Goal: Check status

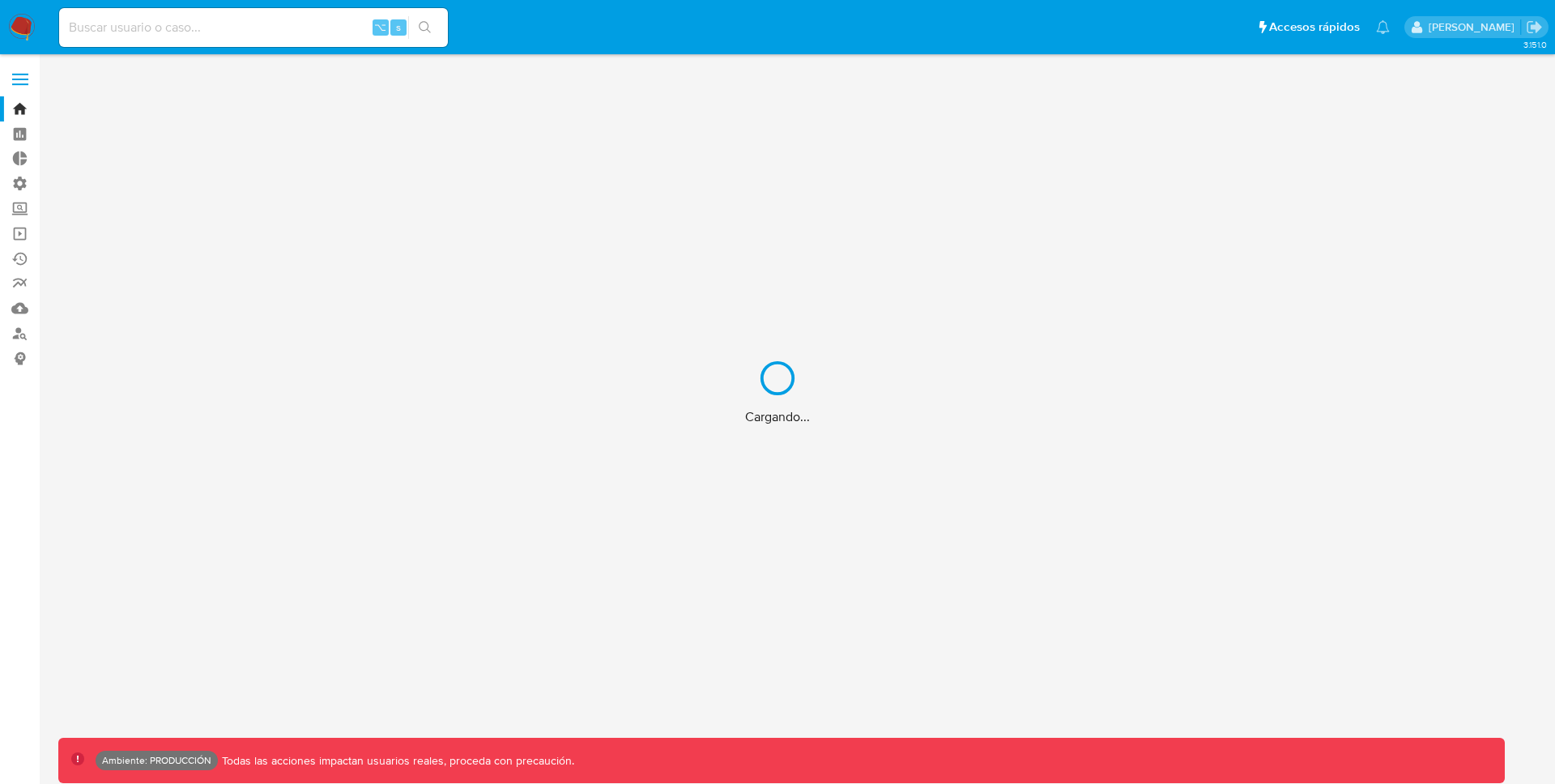
click at [305, 37] on div "Cargando..." at bounding box center [778, 392] width 1555 height 784
click at [284, 28] on div "Cargando..." at bounding box center [778, 392] width 1555 height 784
click at [225, 28] on div "Cargando..." at bounding box center [778, 392] width 1555 height 784
click at [297, 29] on div "Cargando..." at bounding box center [778, 392] width 1555 height 784
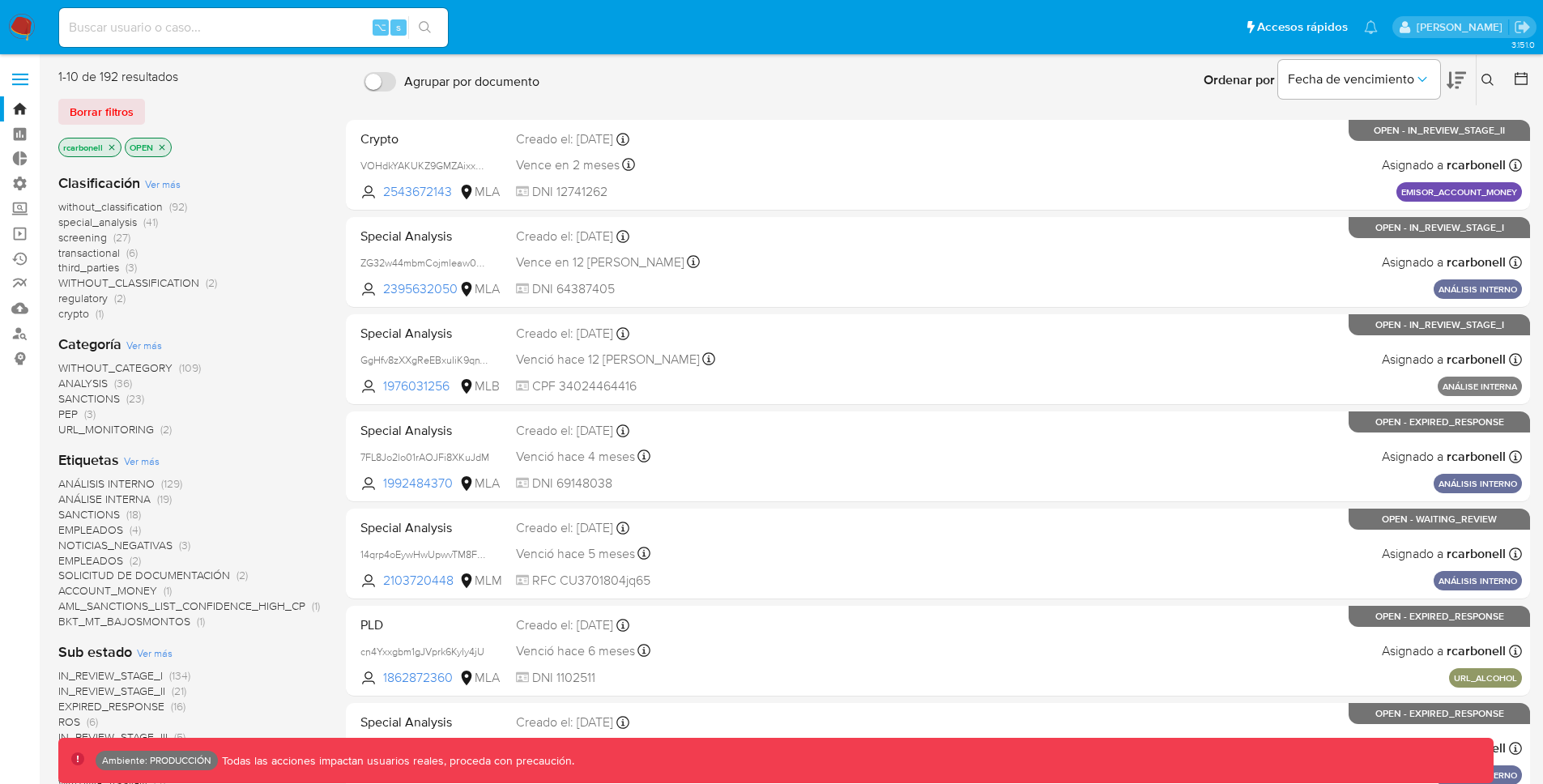
click at [244, 23] on input at bounding box center [254, 27] width 388 height 21
paste input "40202651"
type input "40202651"
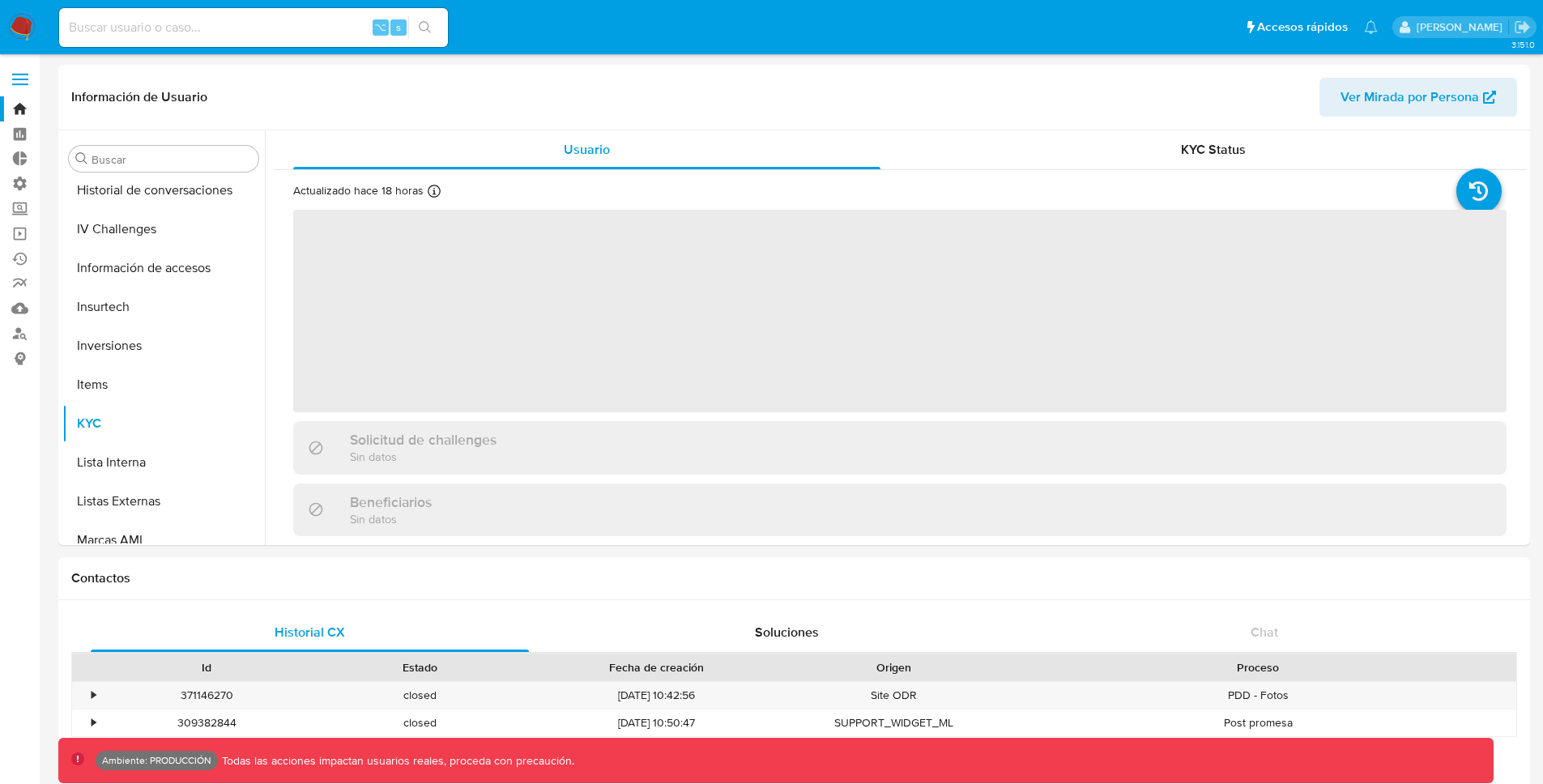
scroll to position [723, 0]
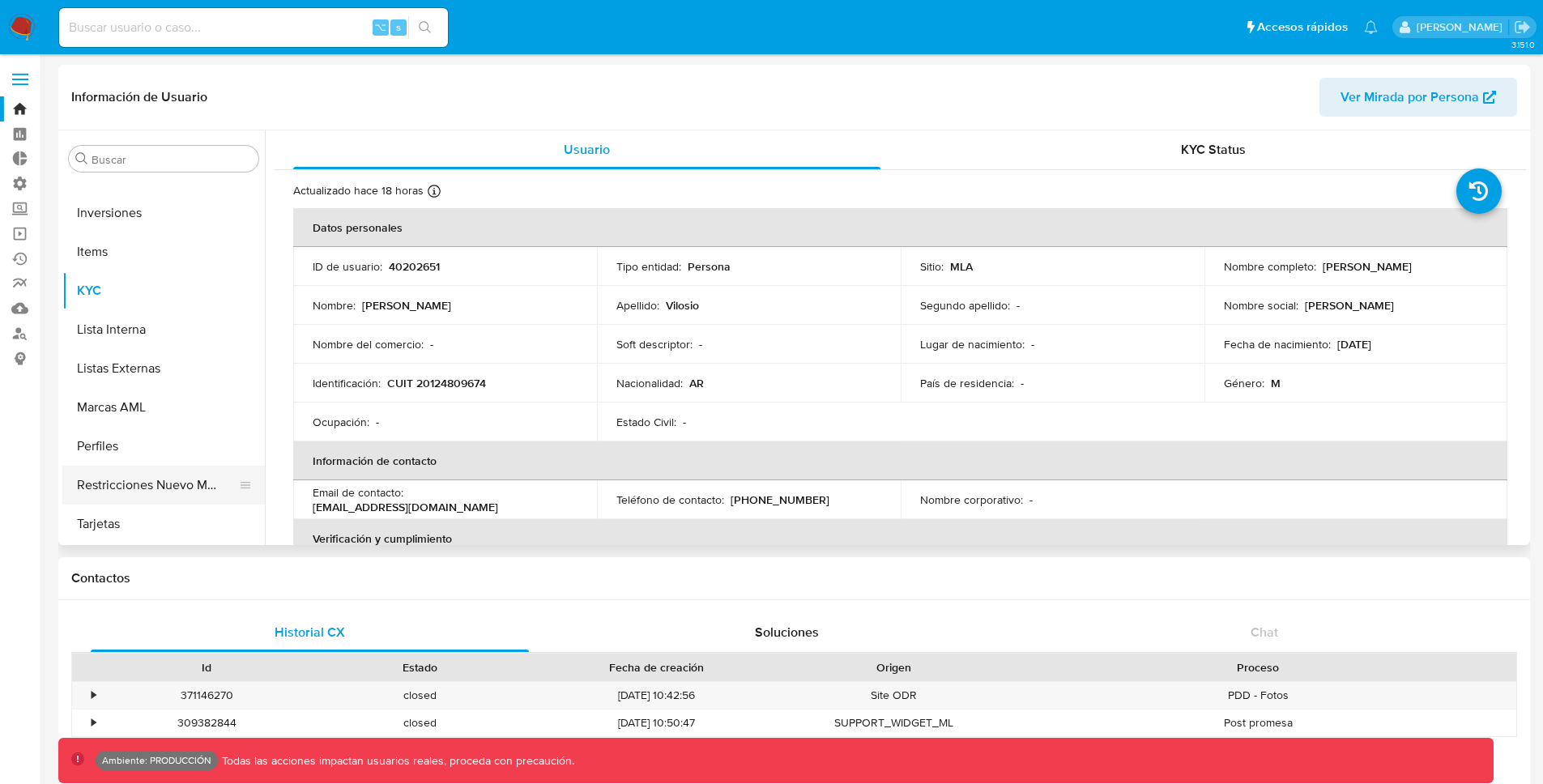
select select "10"
click at [165, 493] on button "Restricciones Nuevo Mundo" at bounding box center [157, 484] width 189 height 38
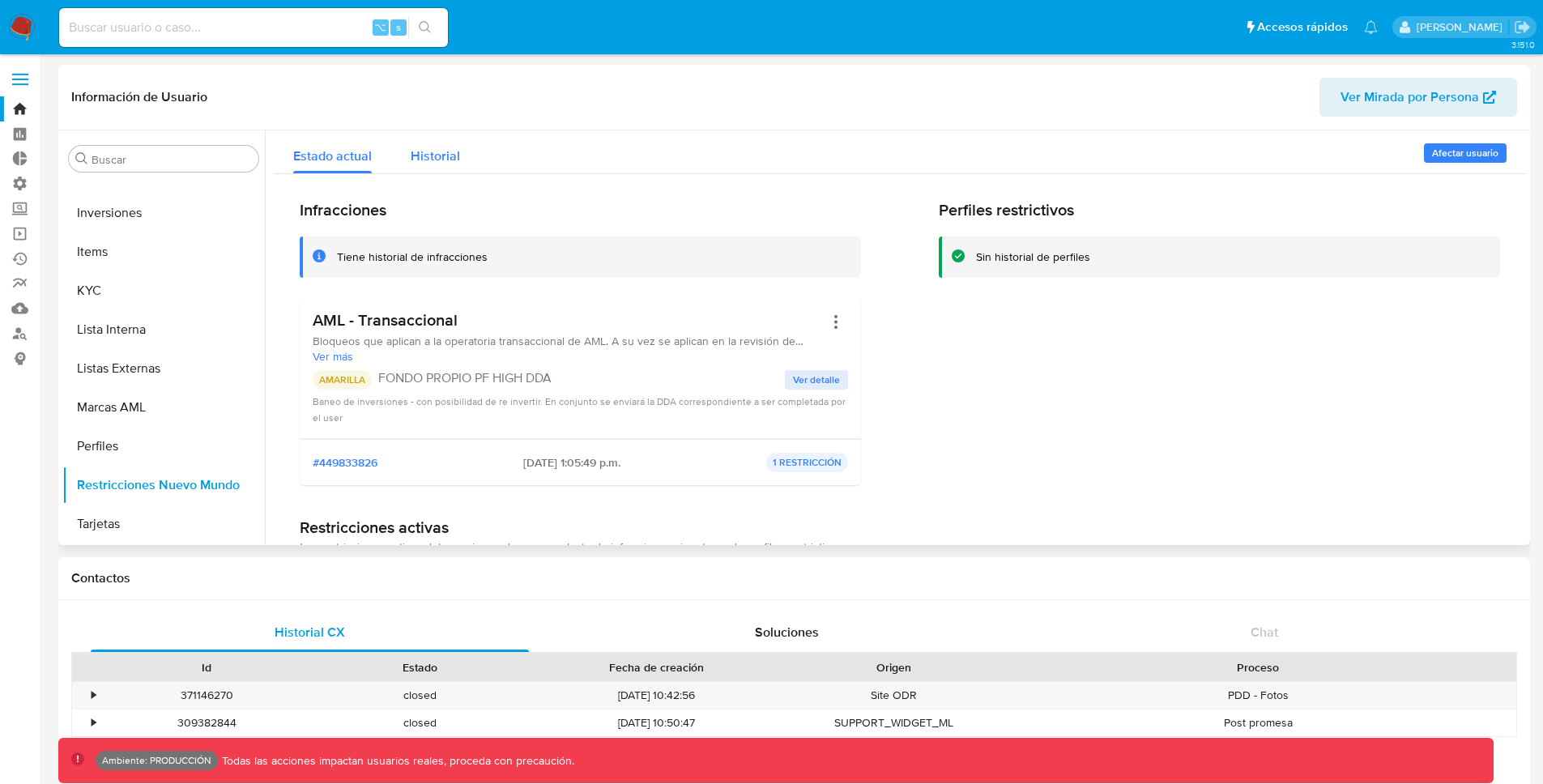
click at [445, 163] on span "Historial" at bounding box center [435, 156] width 49 height 18
